Goal: Find specific page/section: Find specific page/section

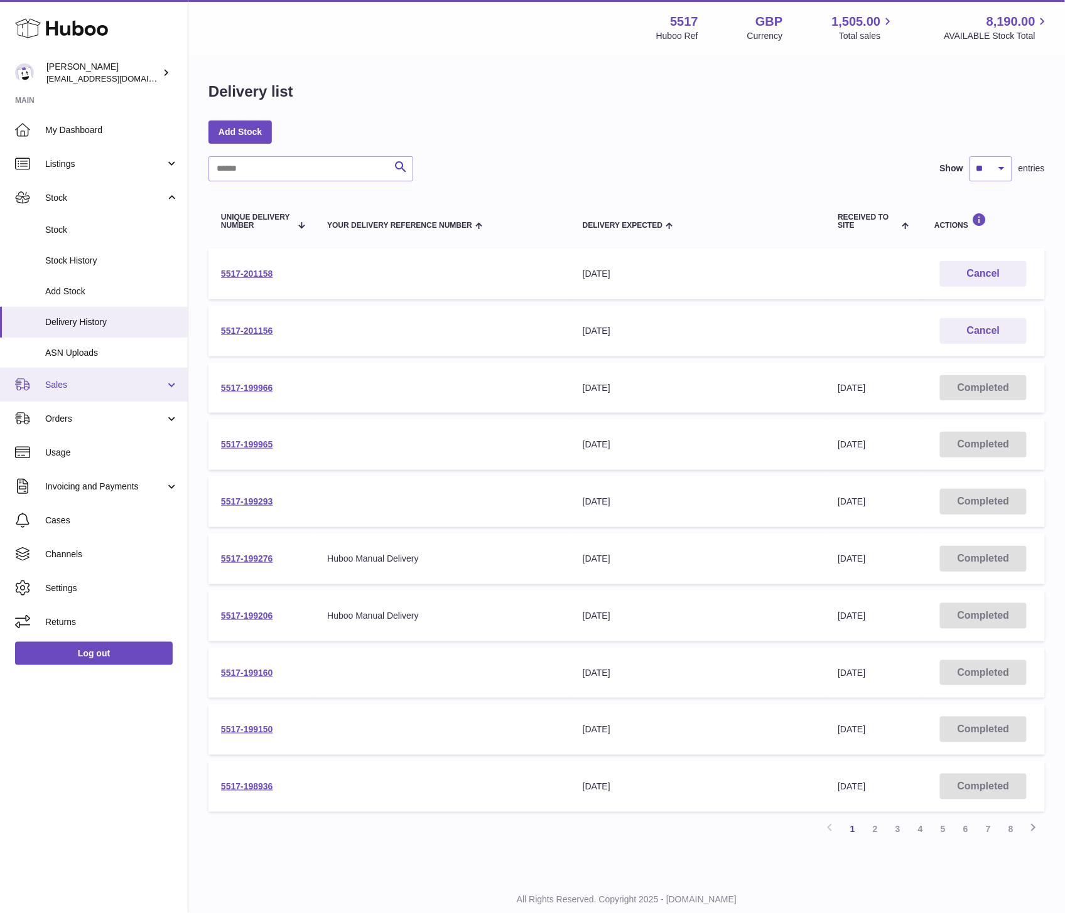
click at [75, 394] on link "Sales" at bounding box center [94, 385] width 188 height 34
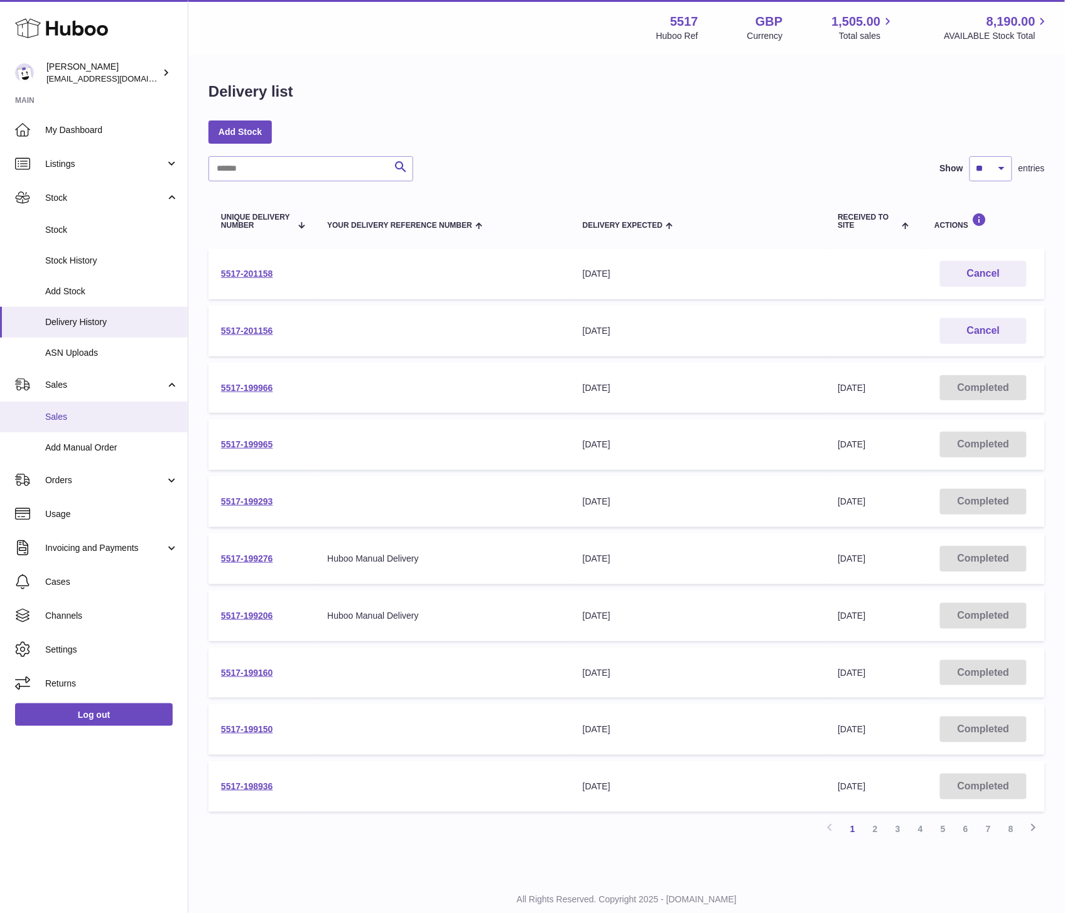
click at [74, 418] on span "Sales" at bounding box center [111, 417] width 133 height 12
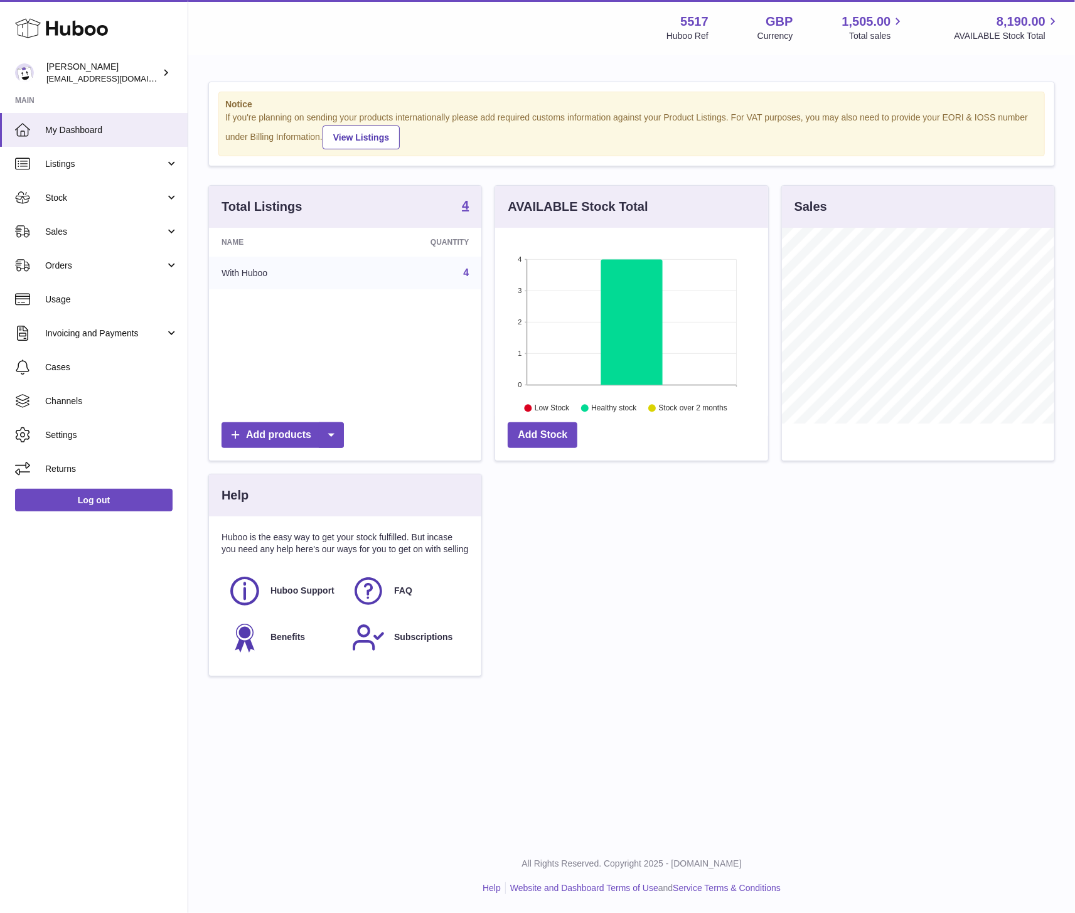
scroll to position [196, 272]
click at [82, 240] on link "Sales" at bounding box center [94, 232] width 188 height 34
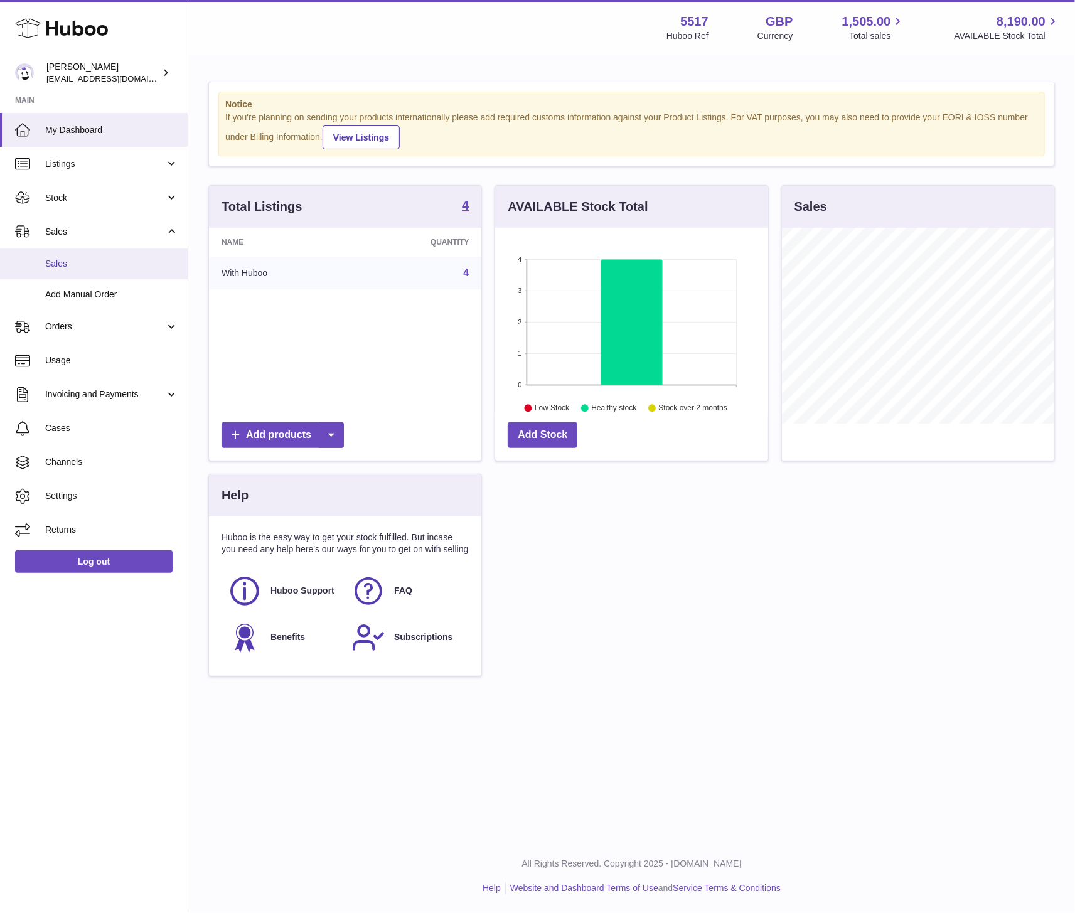
click at [74, 265] on span "Sales" at bounding box center [111, 264] width 133 height 12
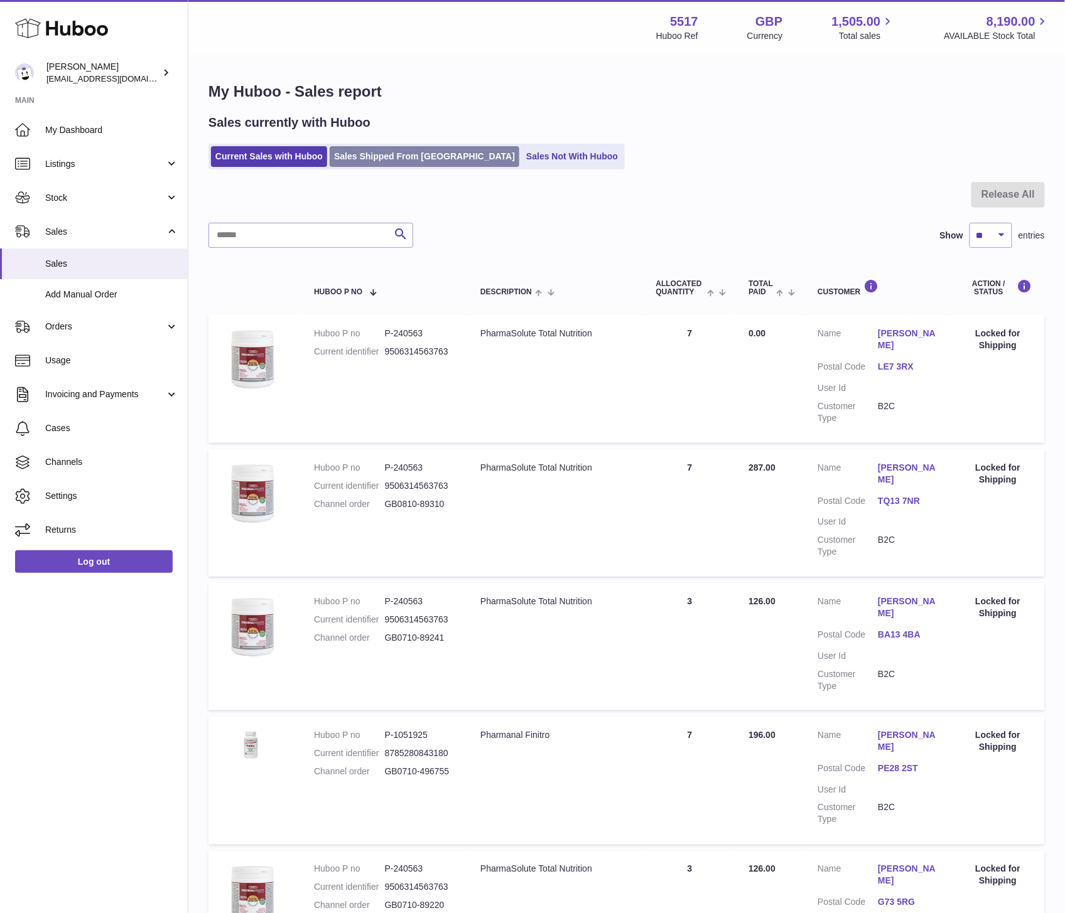
click at [407, 153] on link "Sales Shipped From [GEOGRAPHIC_DATA]" at bounding box center [425, 156] width 190 height 21
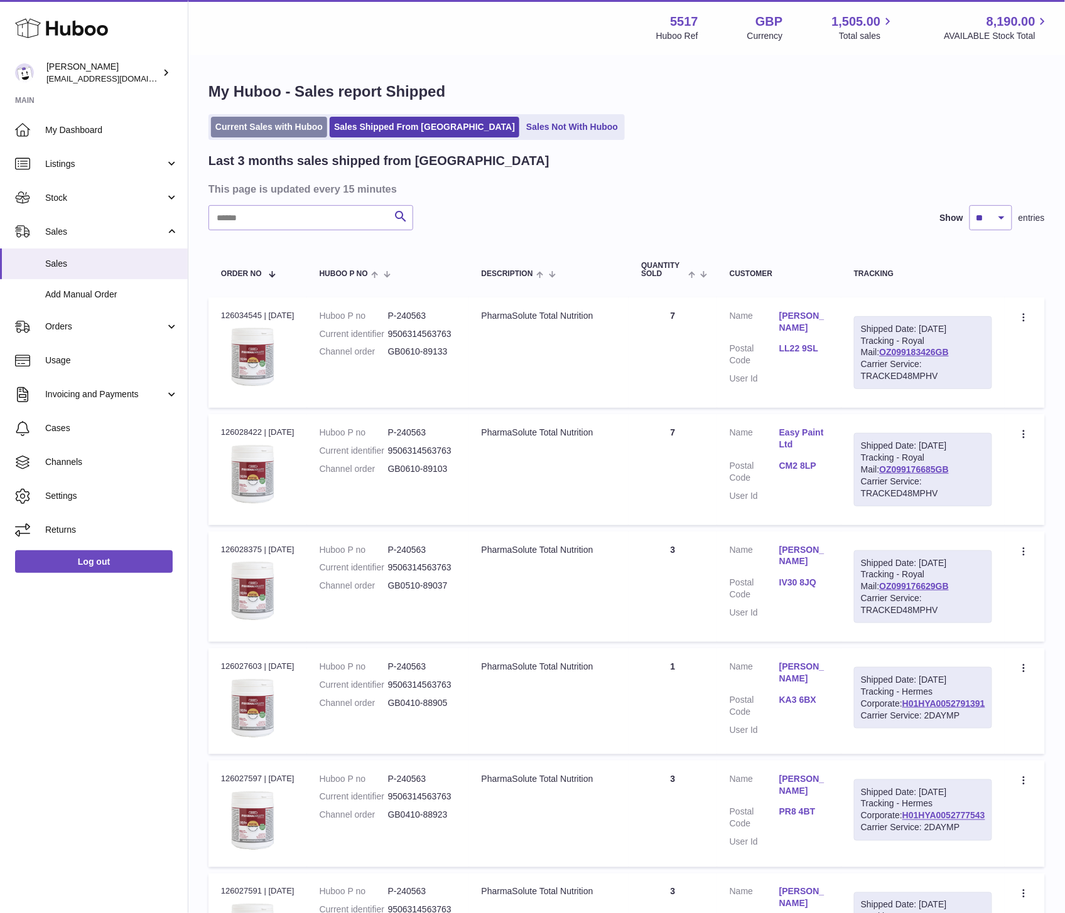
click at [253, 126] on link "Current Sales with Huboo" at bounding box center [269, 127] width 116 height 21
